Goal: Check status: Check status

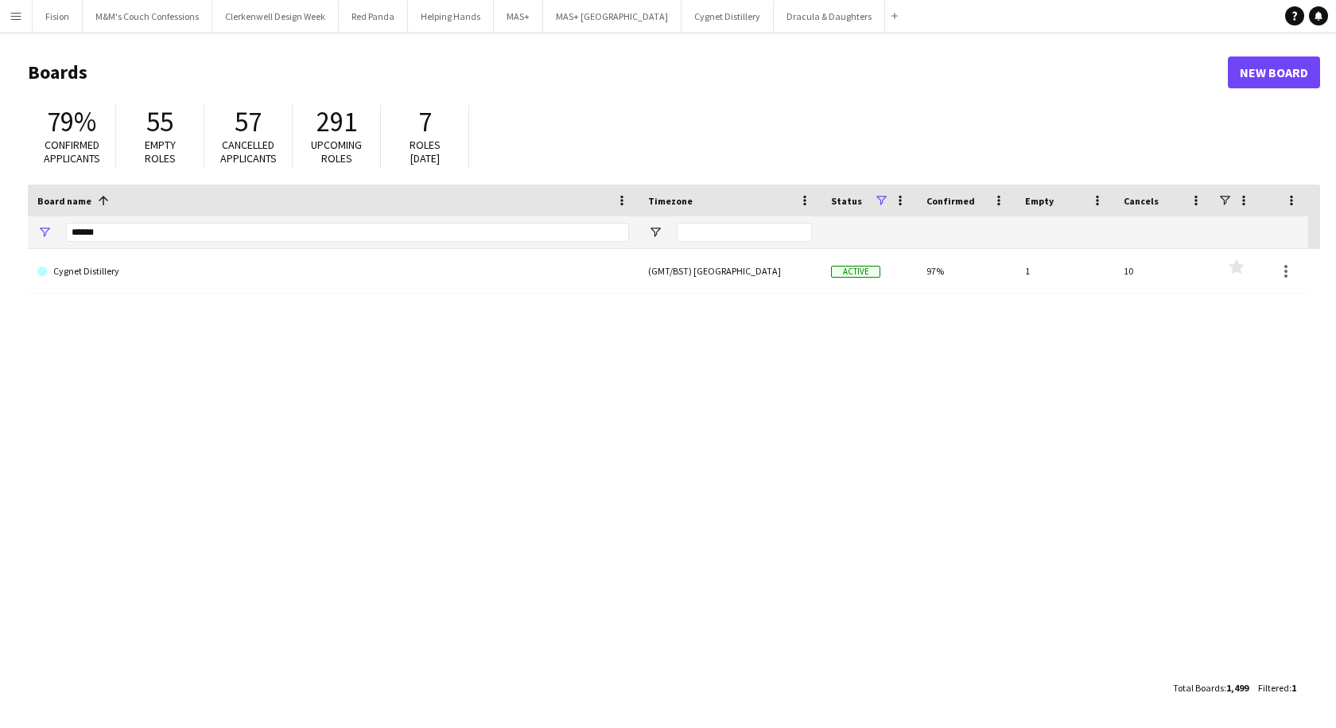
click at [12, 17] on app-icon "Menu" at bounding box center [16, 16] width 13 height 13
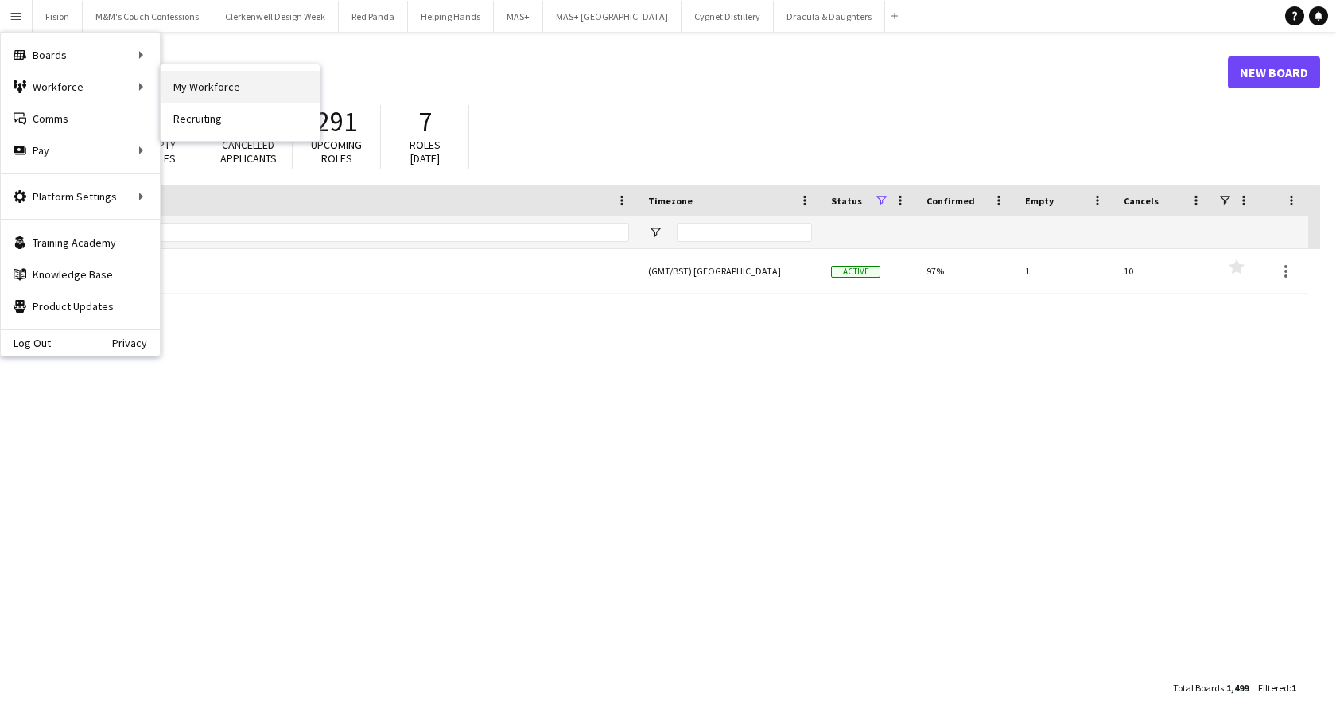
click at [219, 87] on link "My Workforce" at bounding box center [240, 87] width 159 height 32
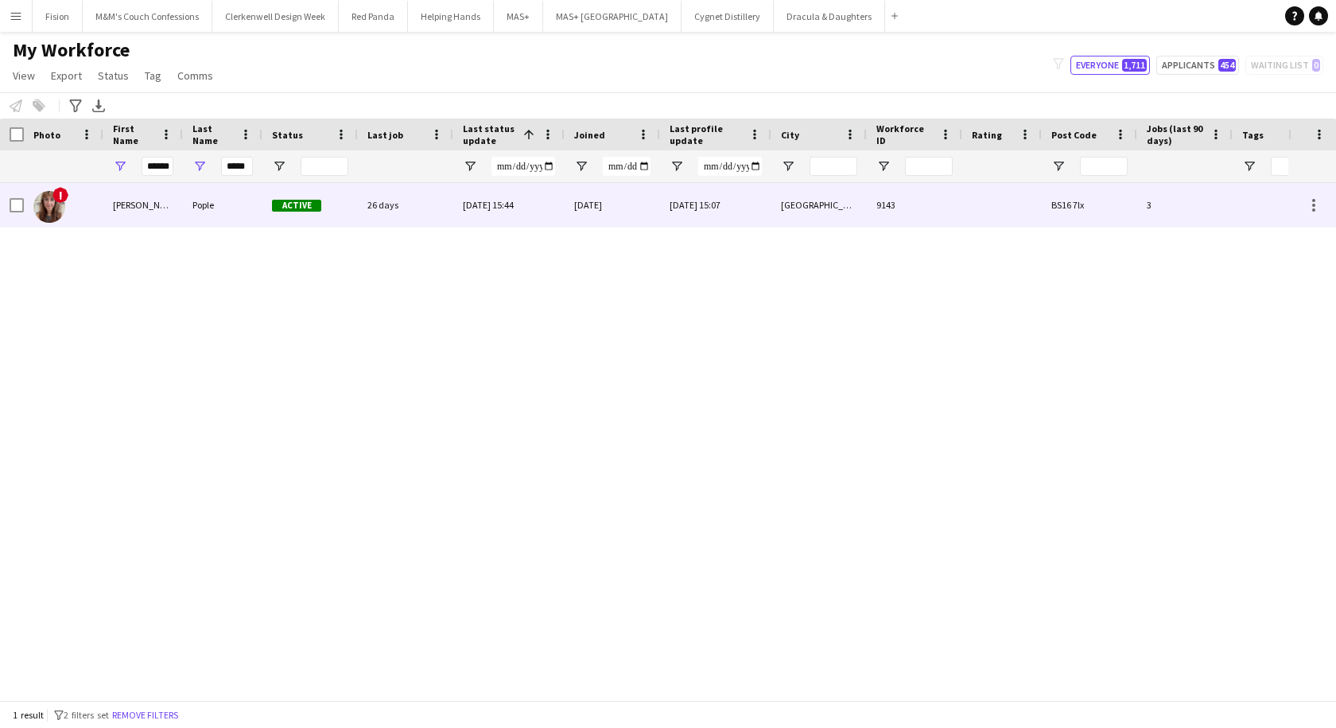
click at [171, 203] on div "[PERSON_NAME]" at bounding box center [143, 205] width 80 height 44
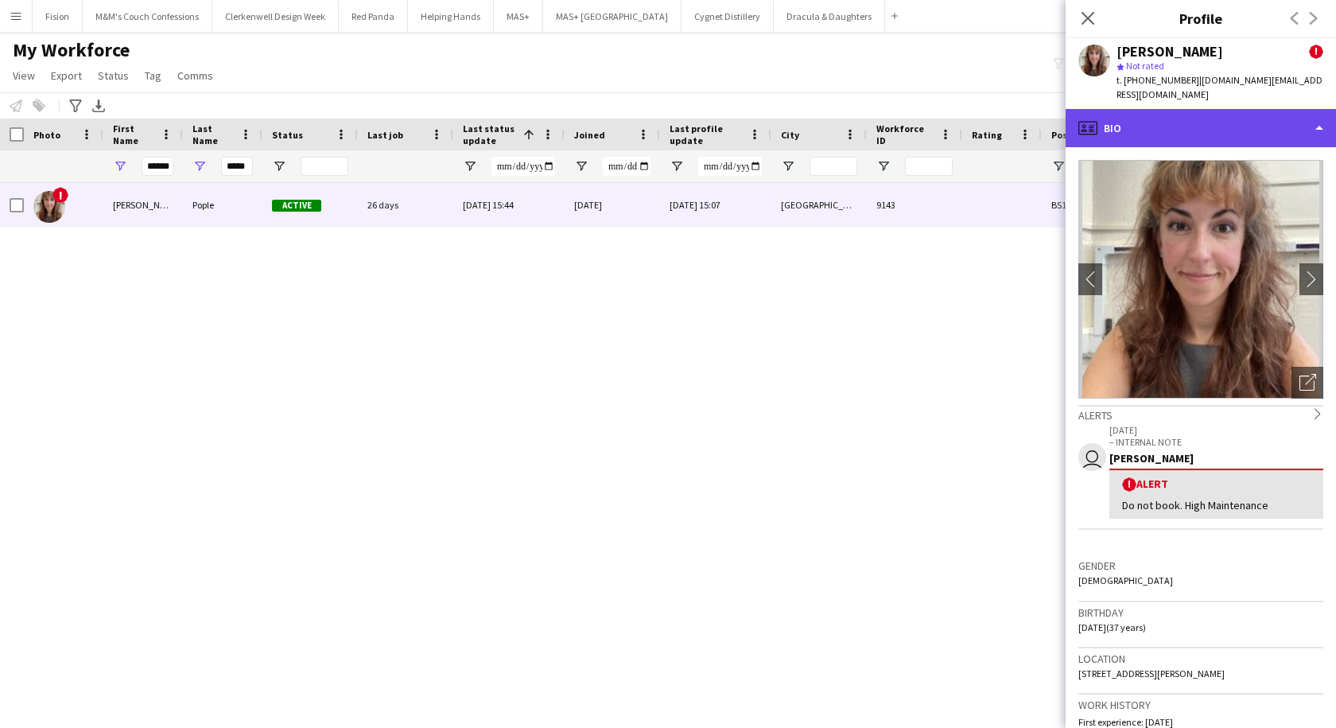
click at [1211, 118] on div "profile Bio" at bounding box center [1201, 128] width 270 height 38
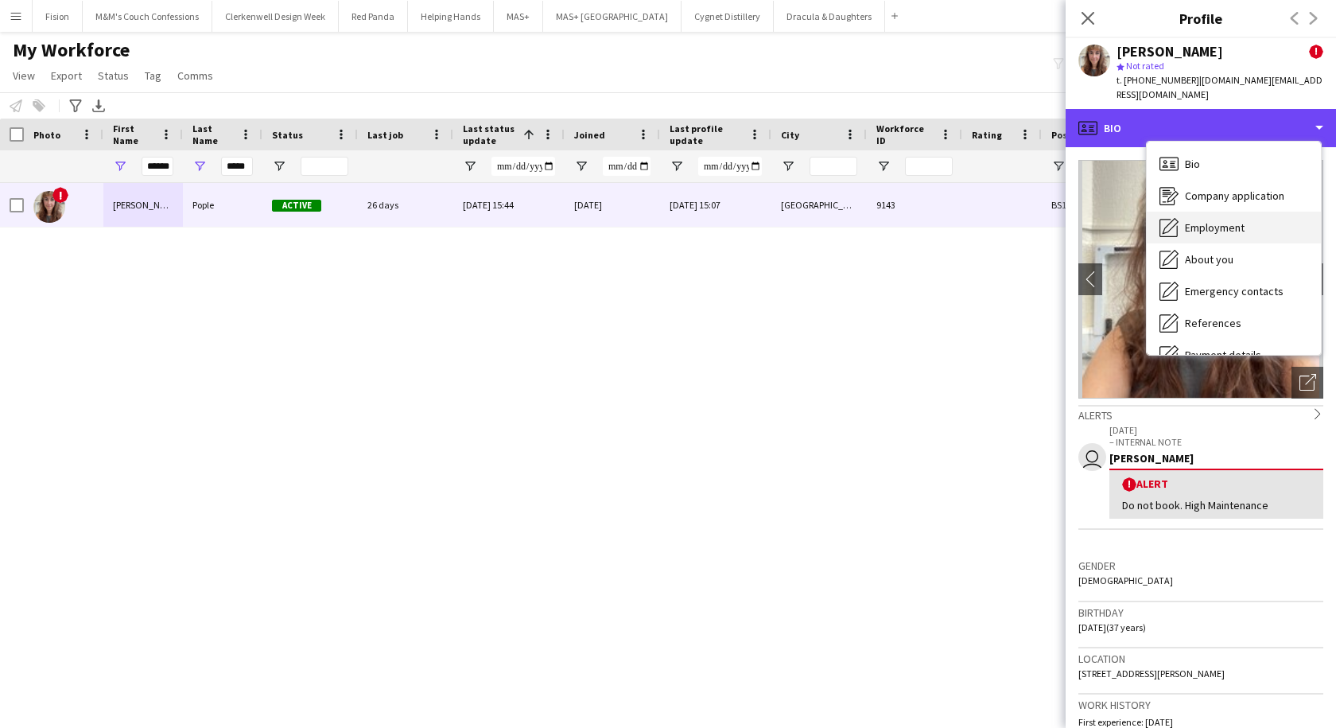
scroll to position [213, 0]
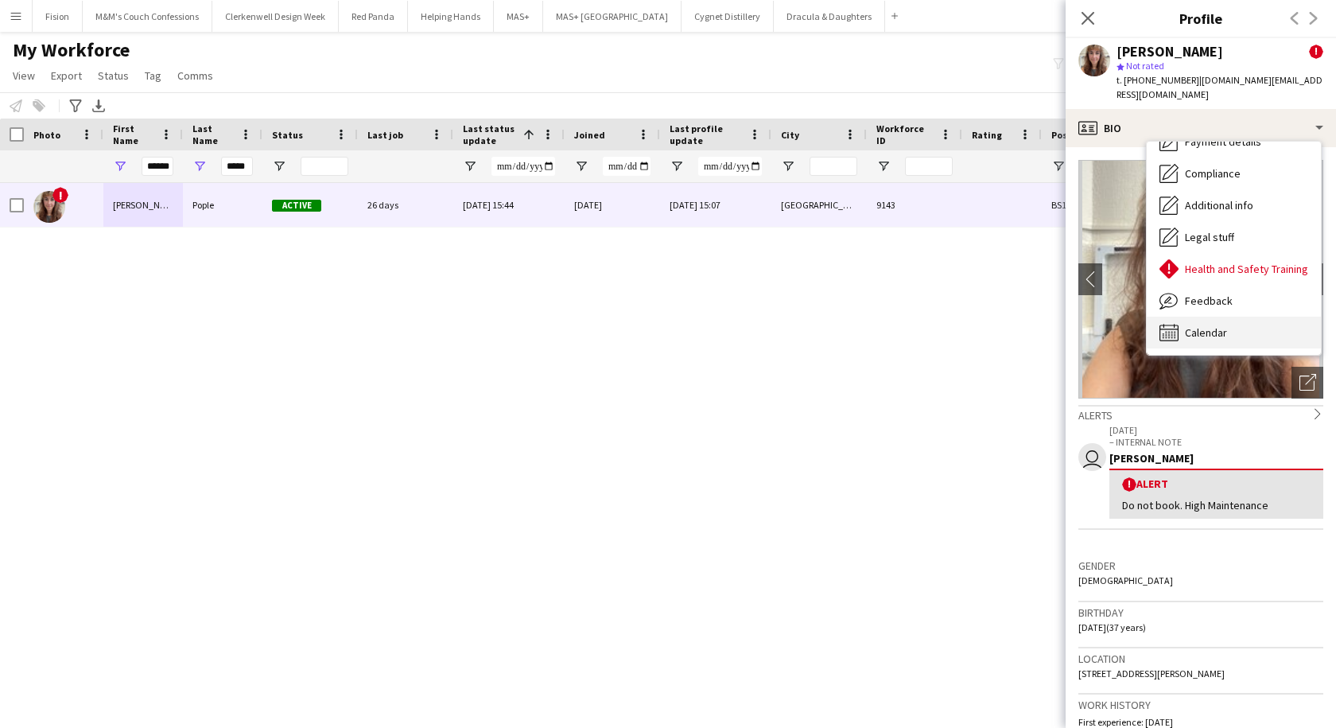
click at [1215, 325] on span "Calendar" at bounding box center [1206, 332] width 42 height 14
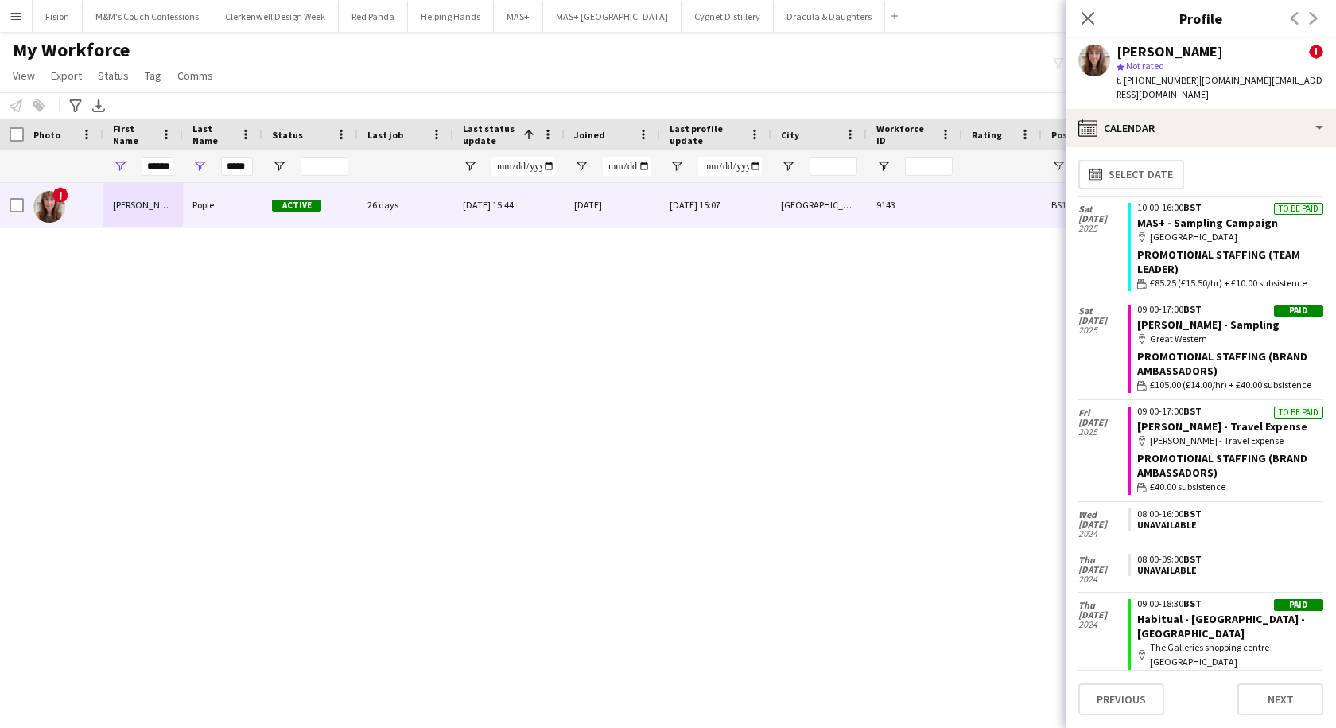
scroll to position [8, 0]
click at [1164, 418] on link "[PERSON_NAME] - Travel Expense" at bounding box center [1222, 425] width 170 height 14
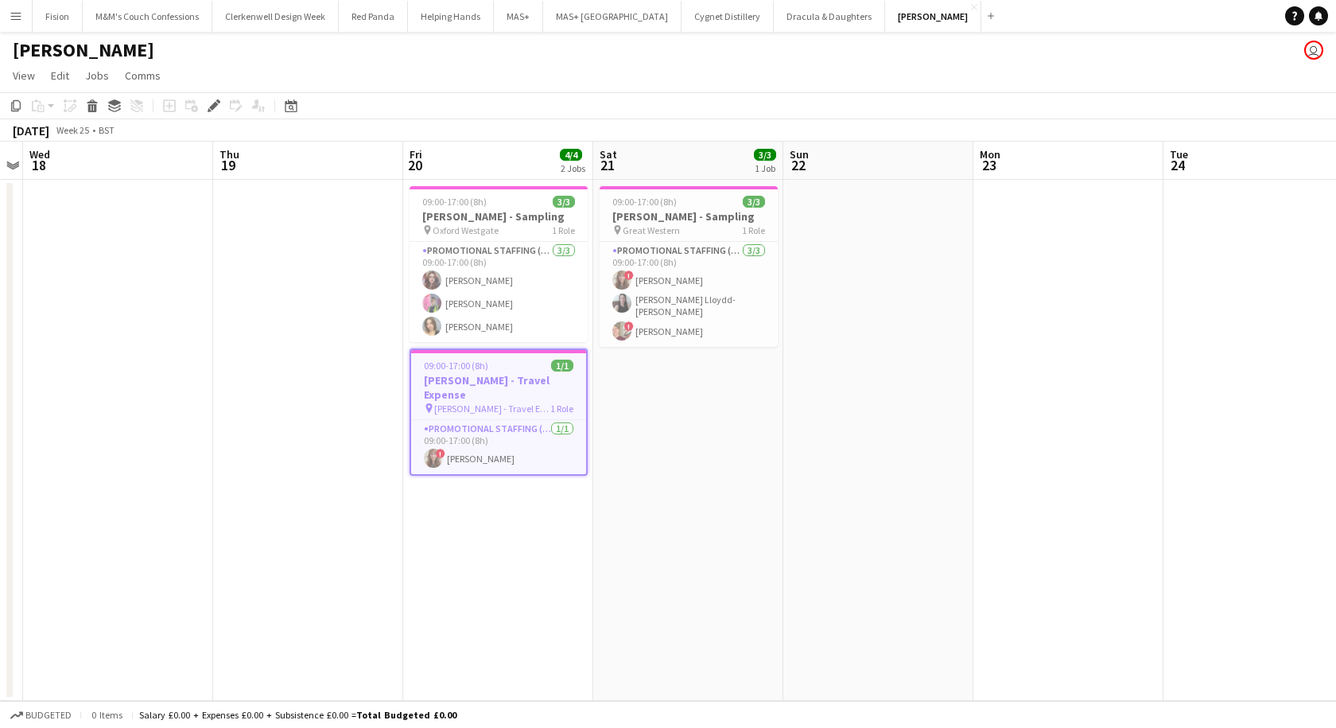
click at [480, 383] on h3 "[PERSON_NAME] - Travel Expense" at bounding box center [498, 387] width 175 height 29
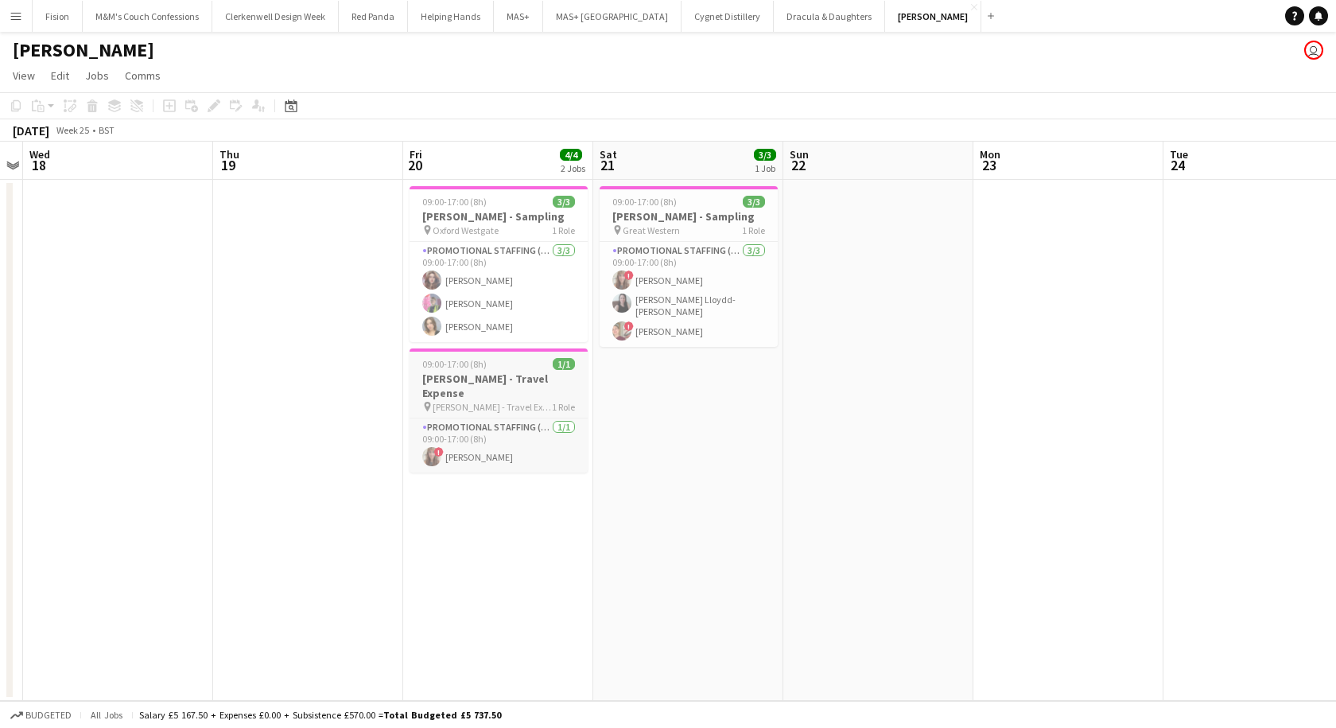
click at [480, 383] on h3 "[PERSON_NAME] - Travel Expense" at bounding box center [499, 385] width 178 height 29
